Goal: Task Accomplishment & Management: Manage account settings

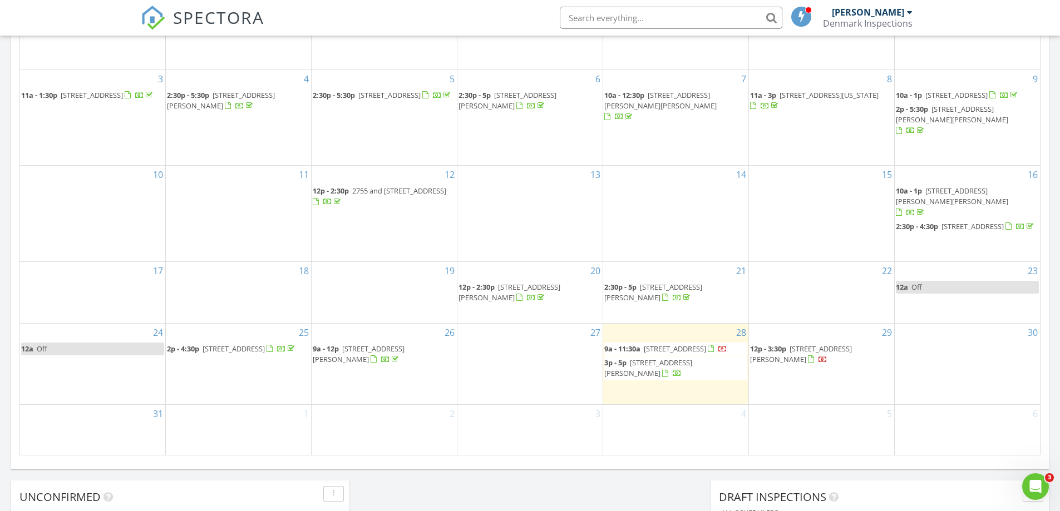
scroll to position [578, 0]
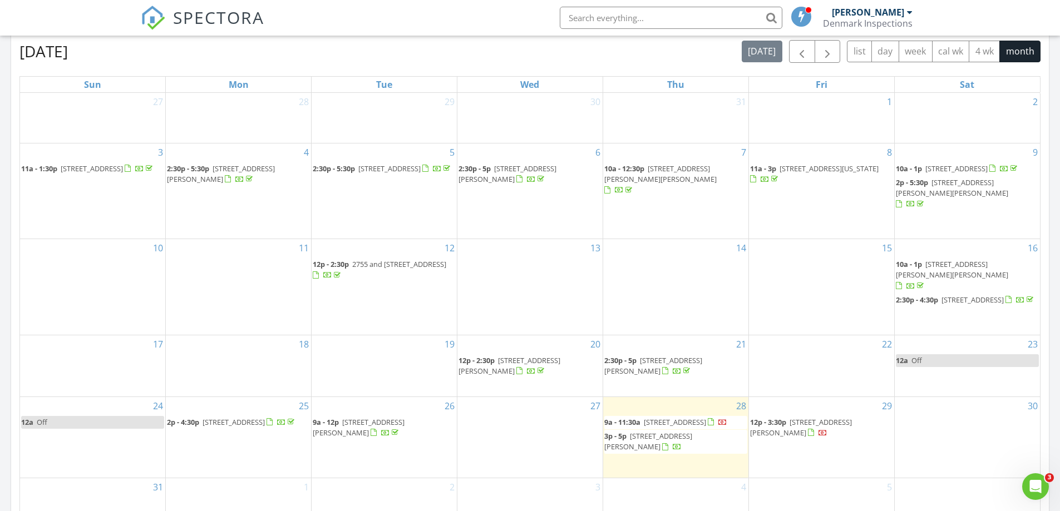
scroll to position [501, 0]
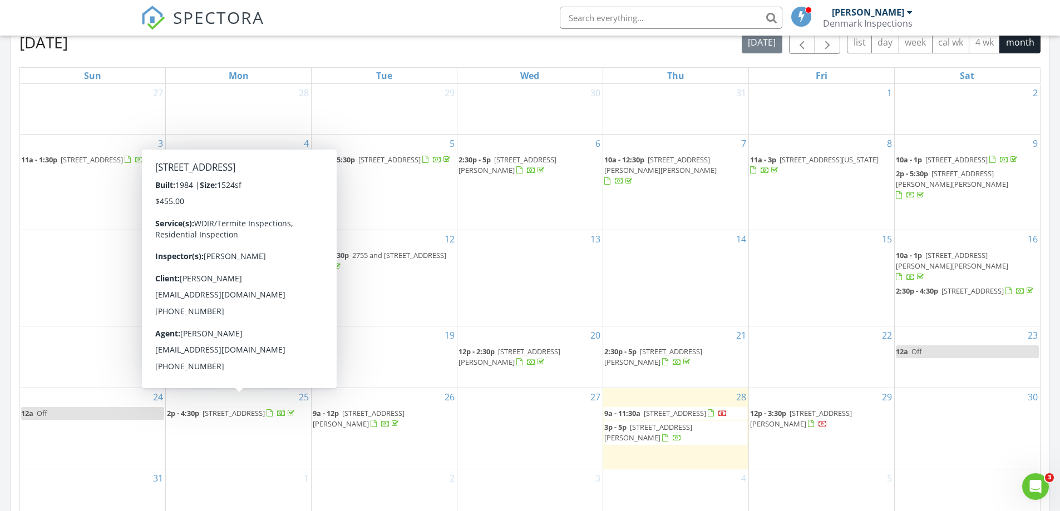
click at [265, 409] on span "352 Fountainbleau Dr, Baton Rouge 70819" at bounding box center [234, 414] width 62 height 10
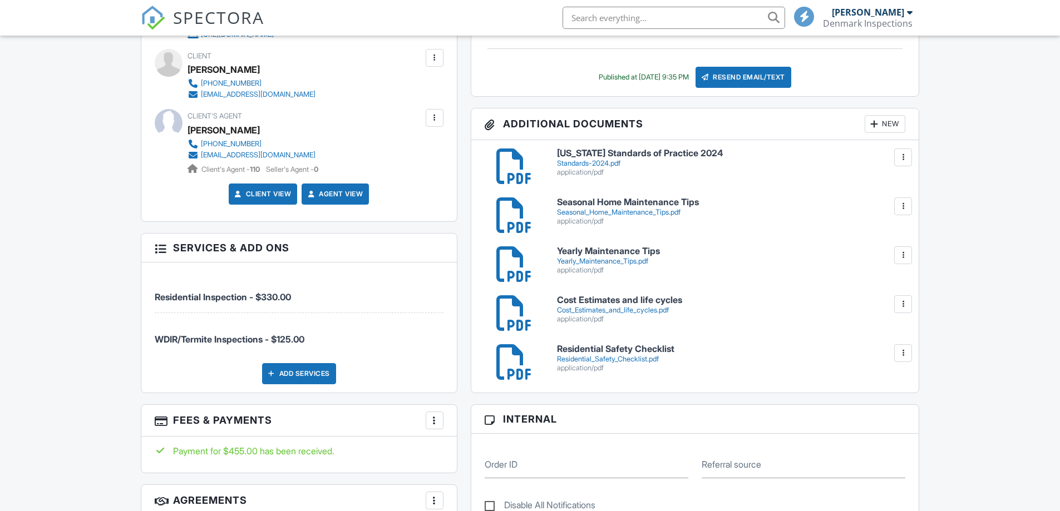
click at [872, 126] on div at bounding box center [874, 124] width 11 height 11
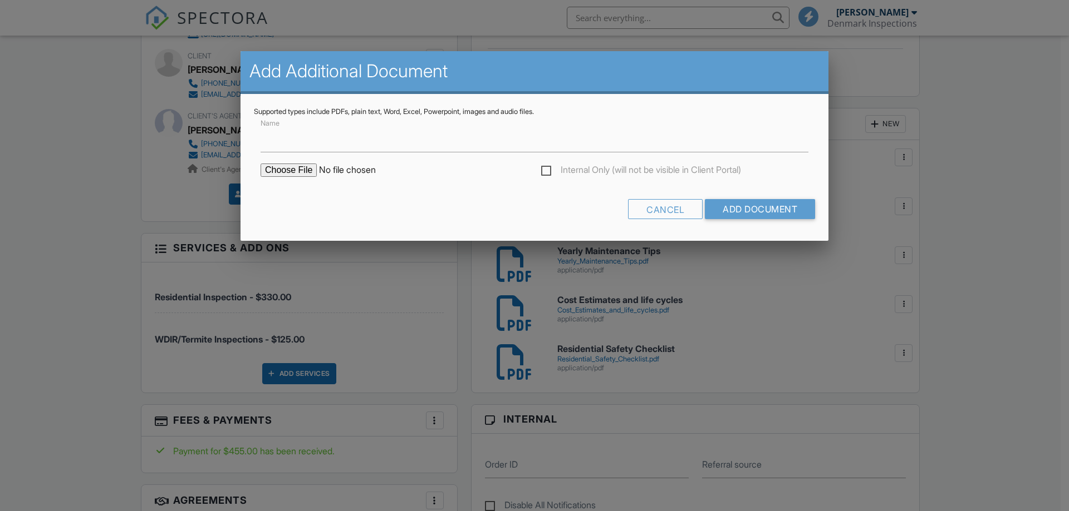
click at [317, 178] on div "Internal Only (will not be visible in Client Portal)" at bounding box center [534, 176] width 561 height 24
click at [311, 174] on input "file" at bounding box center [354, 170] width 189 height 13
click at [286, 170] on input "file" at bounding box center [354, 170] width 189 height 13
type input "C:\fakepath\Jhanae Vann WOOD DESTROYING Certificate.pdf"
click at [778, 210] on input "Add Document" at bounding box center [760, 209] width 110 height 20
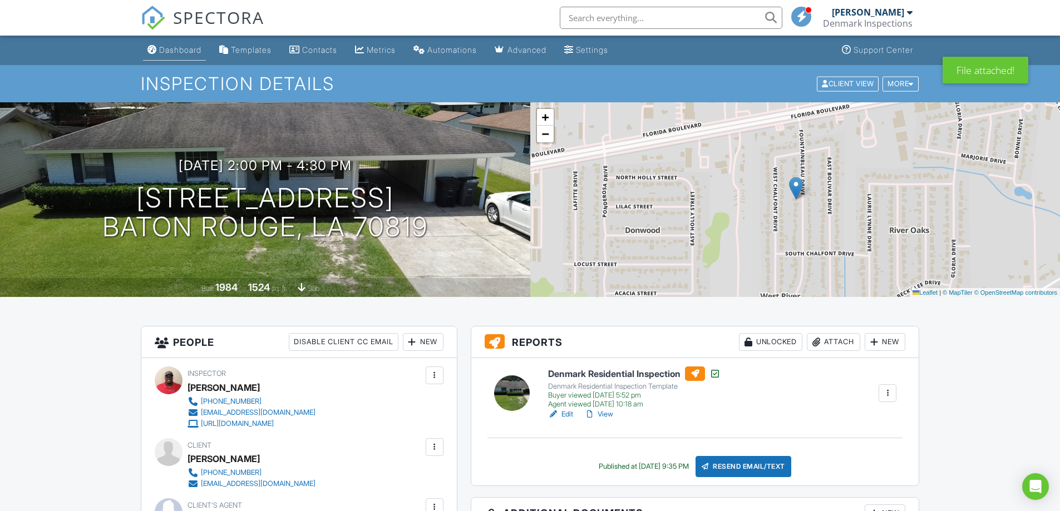
click at [173, 48] on div "Dashboard" at bounding box center [180, 49] width 42 height 9
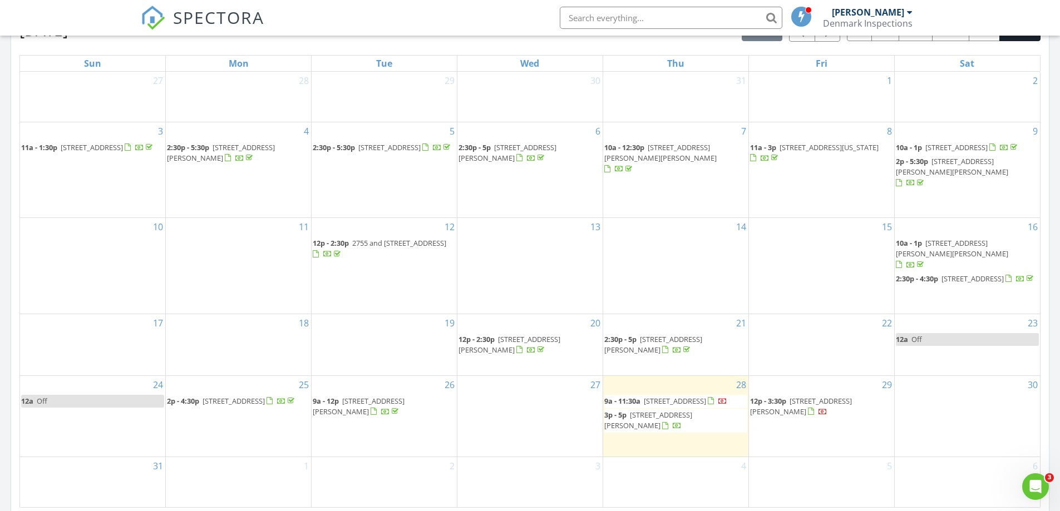
scroll to position [529, 0]
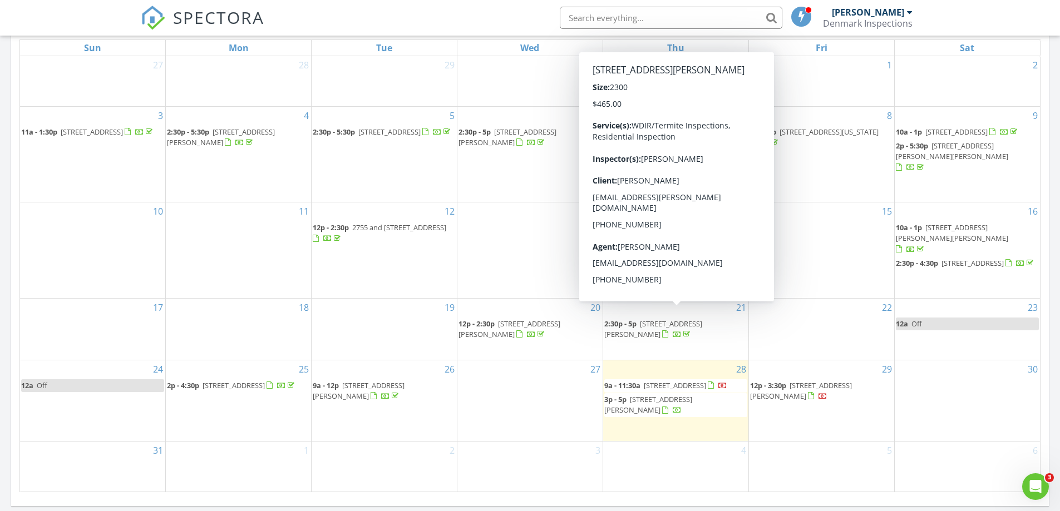
click at [702, 319] on span "9894 Cane Mill Rd, Denham Springs 70706" at bounding box center [653, 329] width 98 height 21
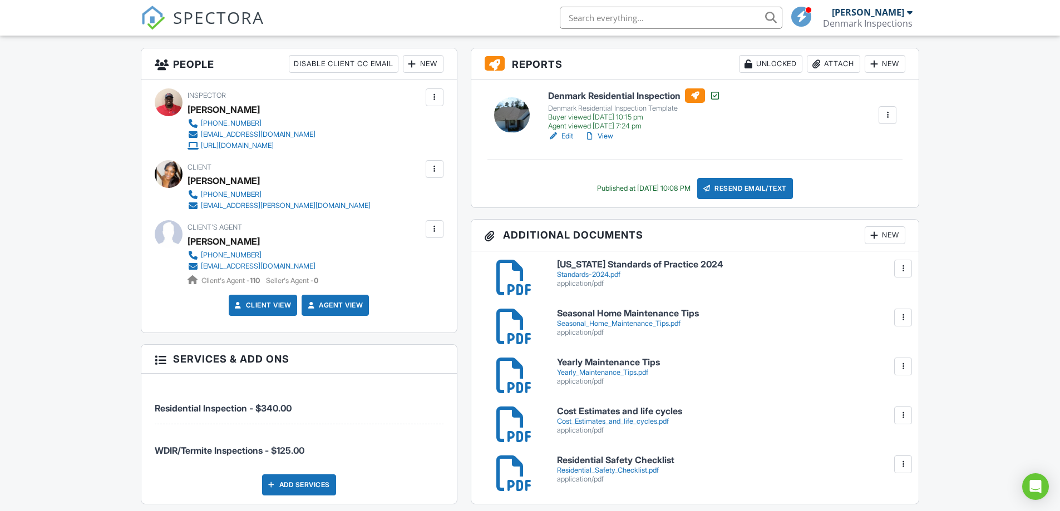
click at [876, 235] on div at bounding box center [874, 235] width 11 height 11
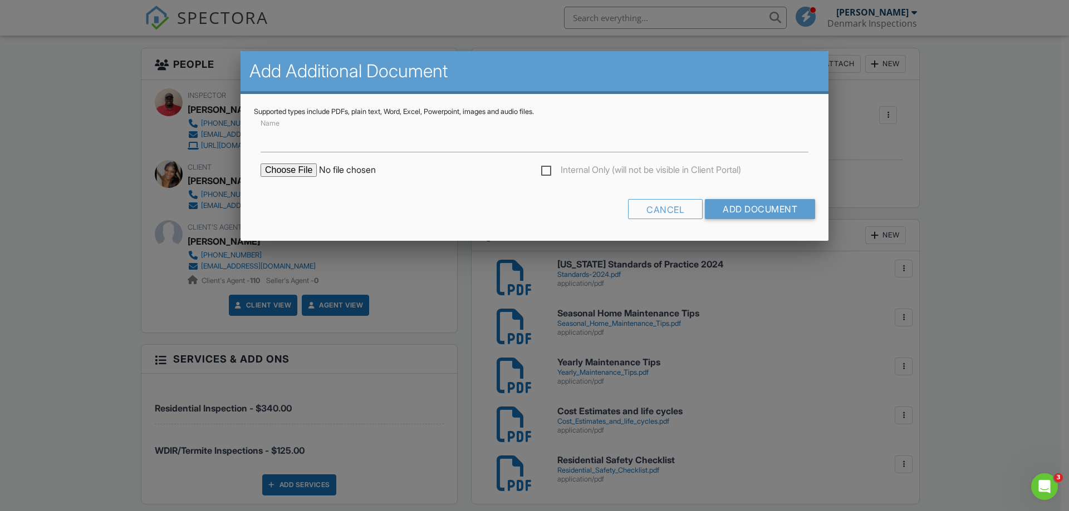
click at [291, 168] on input "file" at bounding box center [354, 170] width 189 height 13
type input "C:\fakepath\Keionta Foster WOOD DESTROYING Certificate.pdf"
click at [761, 209] on input "Add Document" at bounding box center [760, 209] width 110 height 20
